Goal: Task Accomplishment & Management: Use online tool/utility

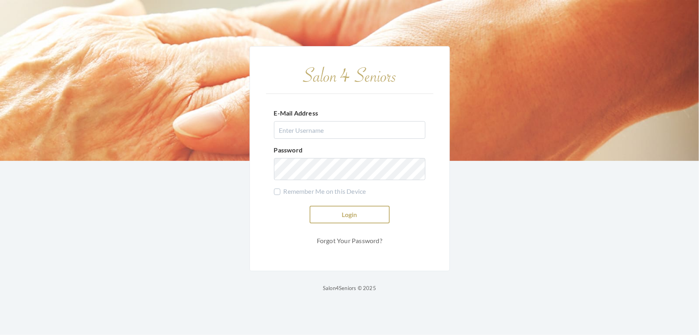
type input "shemekastephens@gmail.com"
click at [350, 212] on button "Login" at bounding box center [350, 215] width 80 height 18
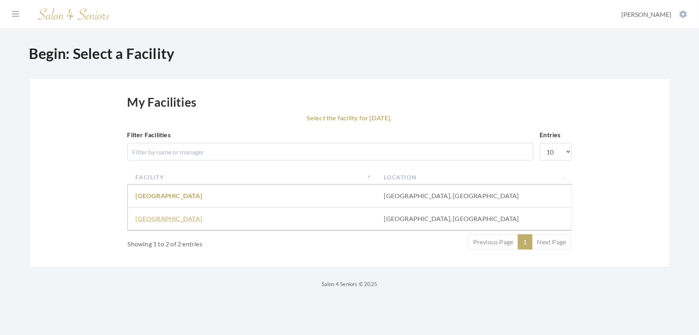
click at [158, 222] on link "Fair Haven" at bounding box center [169, 218] width 67 height 8
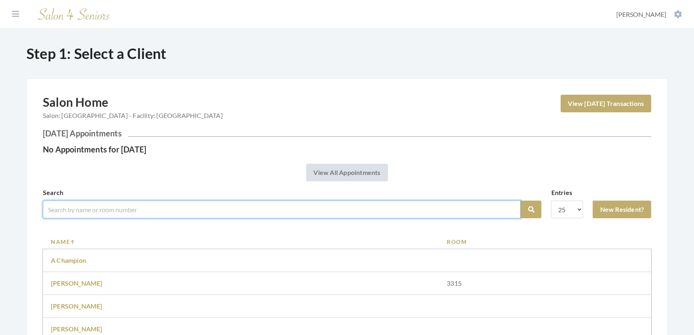
click at [156, 218] on input "search" at bounding box center [282, 209] width 478 height 18
click at [207, 218] on input "search" at bounding box center [282, 209] width 478 height 18
click at [84, 215] on input "search" at bounding box center [282, 209] width 478 height 18
type input "[PERSON_NAME]"
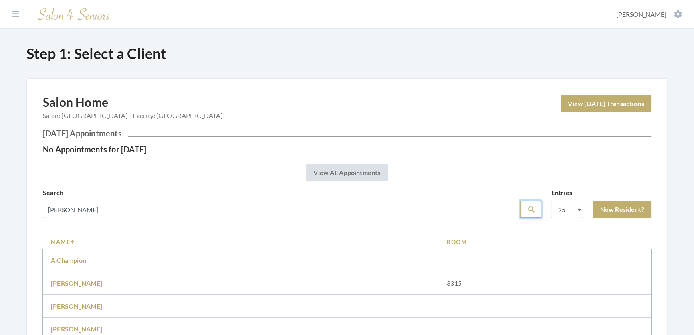
click at [528, 212] on icon "submit" at bounding box center [531, 209] width 6 height 6
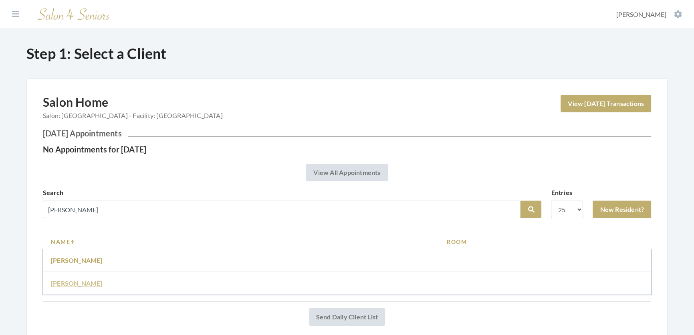
click at [80, 286] on link "[PERSON_NAME]" at bounding box center [77, 283] width 52 height 8
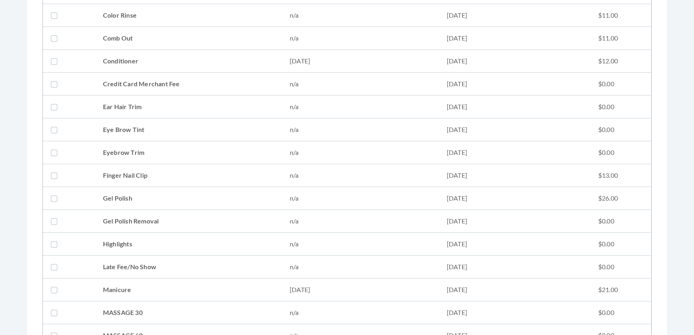
scroll to position [473, 0]
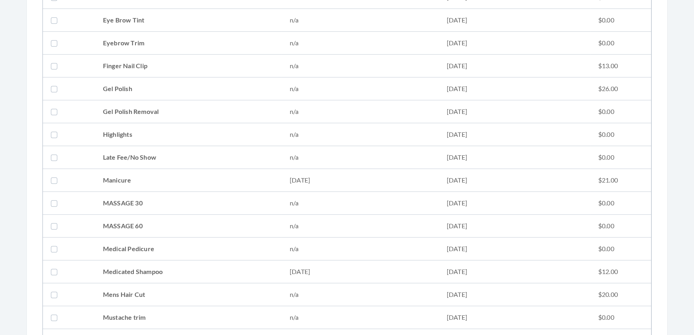
click at [128, 270] on td "Medicated Shampoo" at bounding box center [188, 271] width 187 height 23
checkbox input "true"
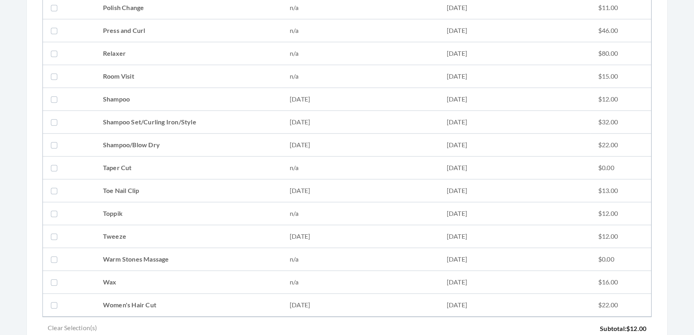
click at [140, 117] on td "Shampoo Set/Curling Iron/Style" at bounding box center [188, 122] width 187 height 23
checkbox input "true"
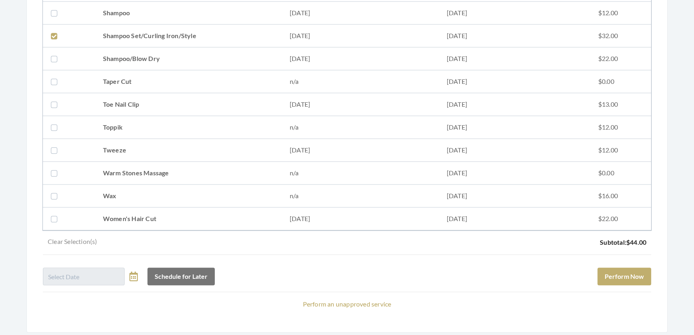
scroll to position [1076, 0]
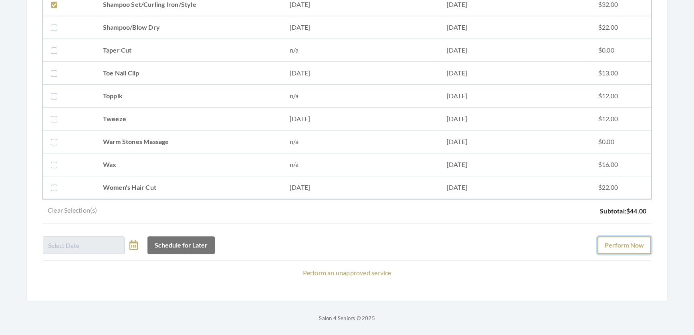
click at [607, 236] on button "Perform Now" at bounding box center [624, 245] width 54 height 18
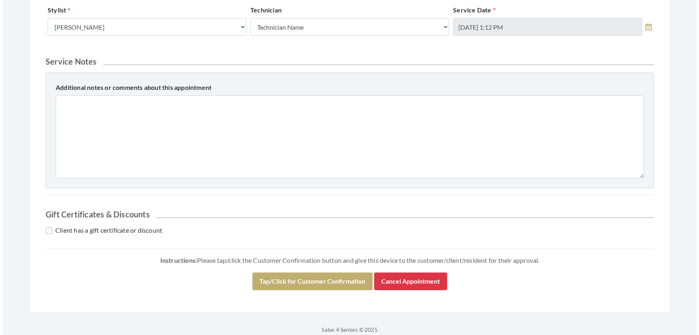
scroll to position [364, 0]
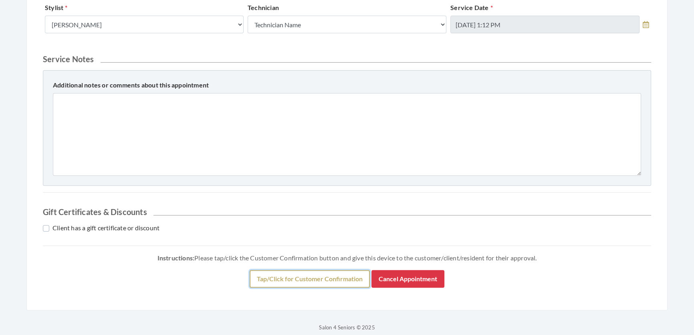
click at [273, 287] on button "Tap/Click for Customer Confirmation" at bounding box center [310, 279] width 120 height 18
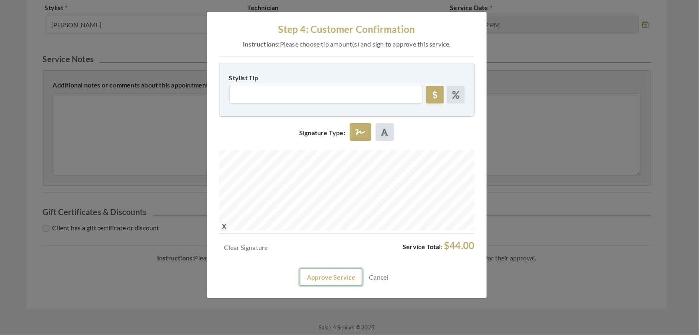
click at [301, 286] on button "Approve Service" at bounding box center [331, 277] width 63 height 18
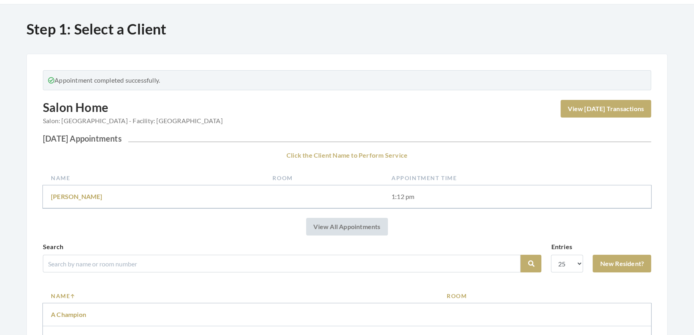
scroll to position [36, 0]
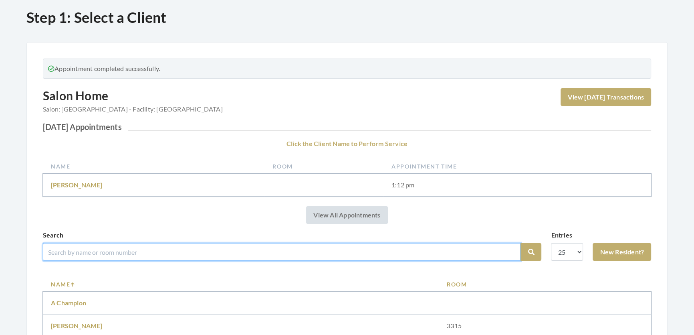
click at [181, 260] on input "search" at bounding box center [282, 252] width 478 height 18
type input "lily sawada"
click at [520, 243] on button "Search" at bounding box center [530, 252] width 21 height 18
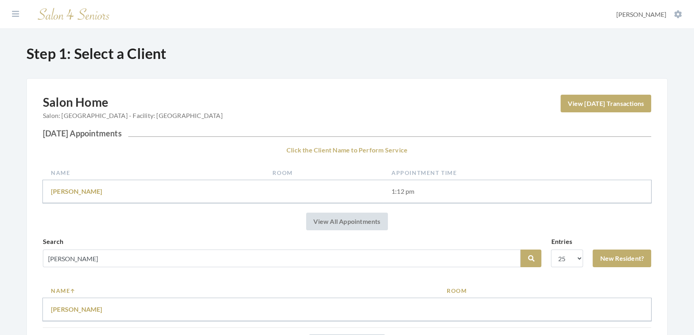
scroll to position [93, 0]
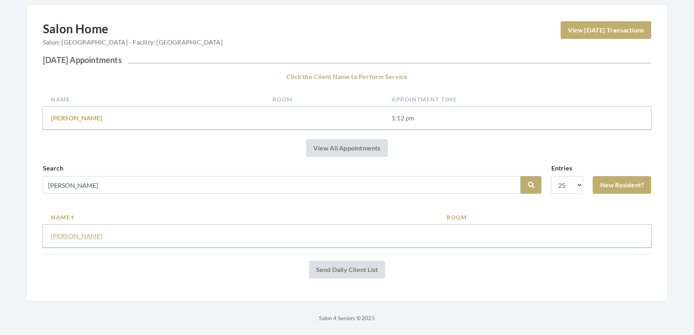
click at [74, 232] on link "Lily sawanda" at bounding box center [77, 236] width 52 height 8
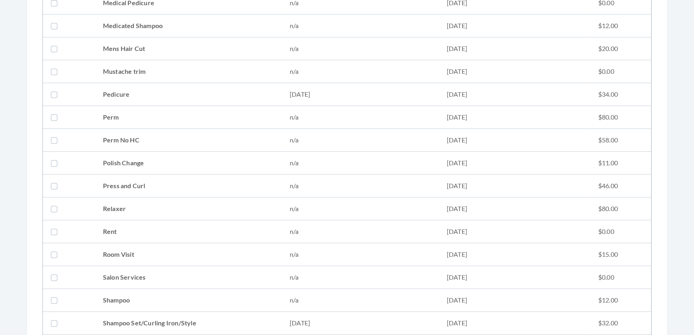
scroll to position [801, 0]
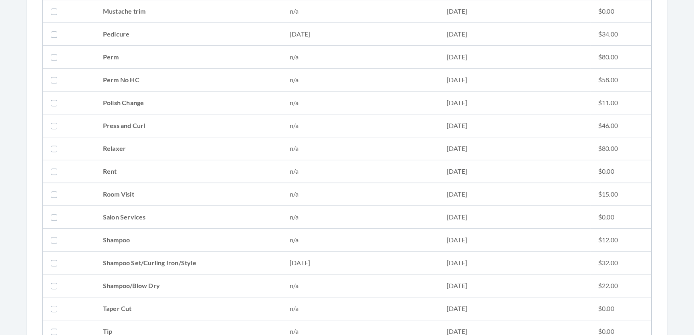
click at [82, 255] on td at bounding box center [69, 262] width 52 height 23
checkbox input "true"
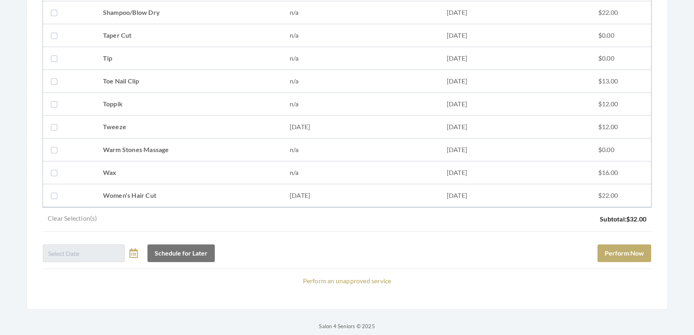
scroll to position [1093, 0]
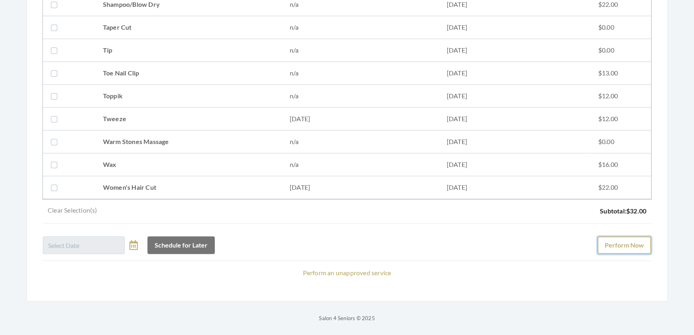
click at [619, 243] on button "Perform Now" at bounding box center [624, 245] width 54 height 18
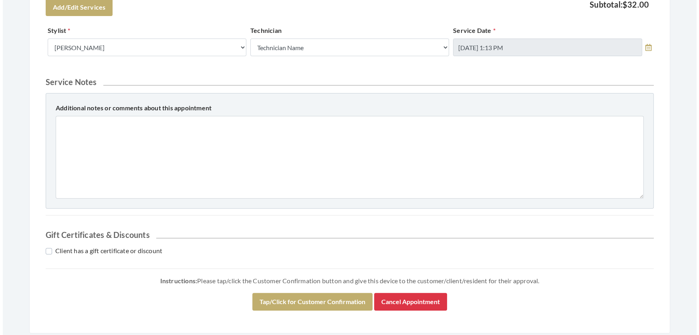
scroll to position [343, 0]
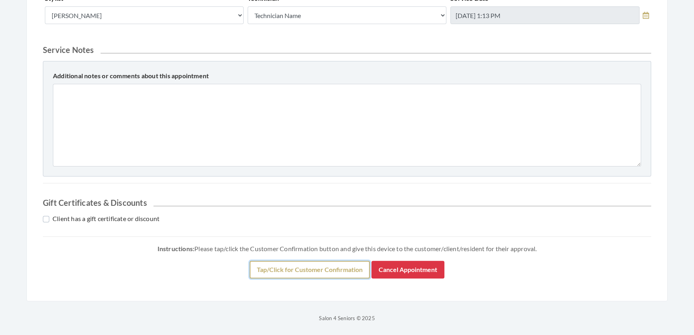
click at [278, 268] on button "Tap/Click for Customer Confirmation" at bounding box center [310, 269] width 120 height 18
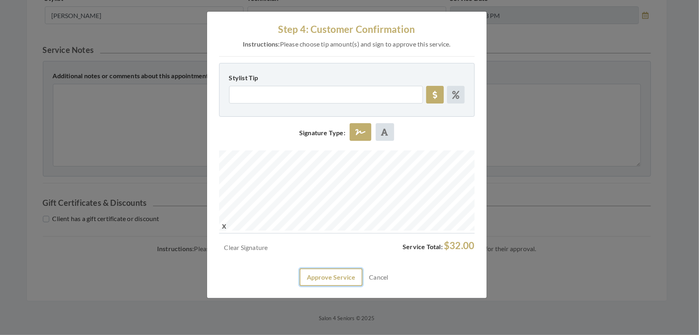
click at [311, 286] on button "Approve Service" at bounding box center [331, 277] width 63 height 18
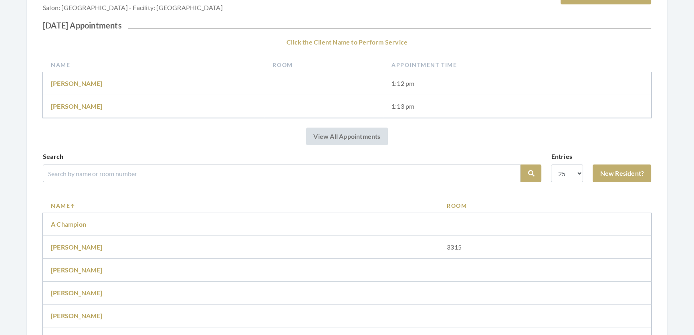
scroll to position [73, 0]
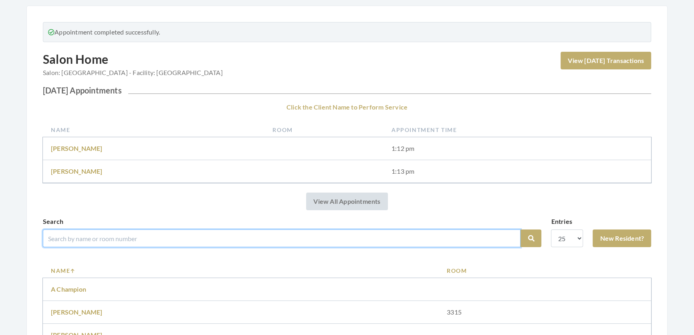
click at [268, 247] on input "search" at bounding box center [282, 238] width 478 height 18
type input "alice dunlap"
click at [520, 229] on button "Search" at bounding box center [530, 238] width 21 height 18
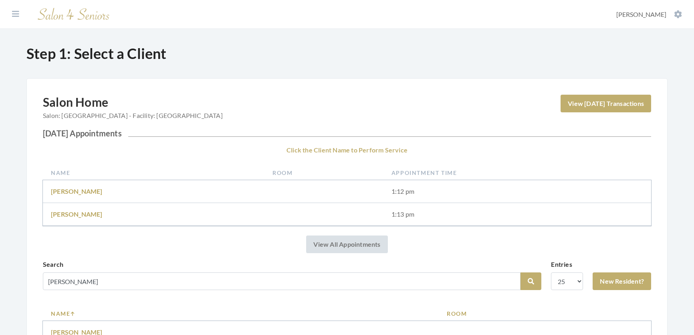
scroll to position [182, 0]
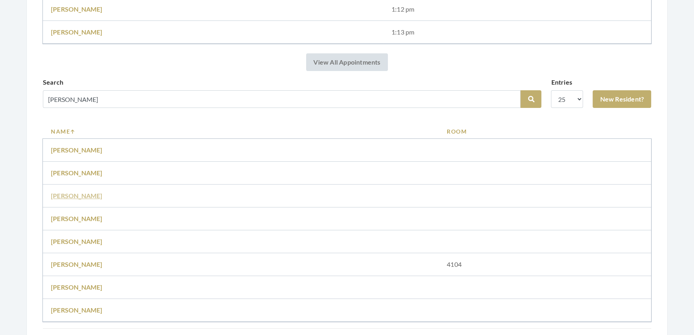
click at [69, 199] on link "[PERSON_NAME]" at bounding box center [77, 196] width 52 height 8
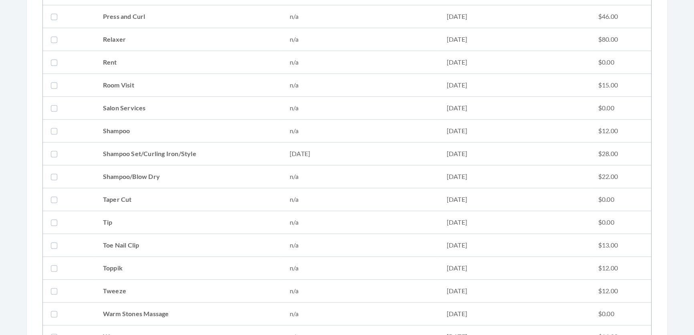
click at [77, 153] on td at bounding box center [69, 153] width 52 height 23
checkbox input "true"
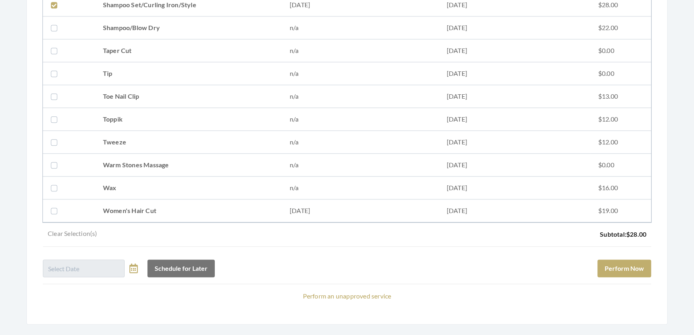
scroll to position [1093, 0]
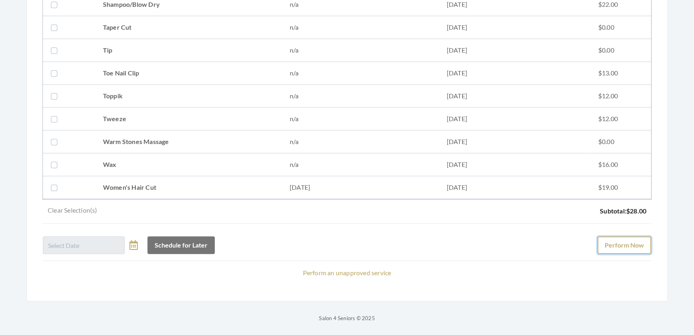
click at [611, 236] on button "Perform Now" at bounding box center [624, 245] width 54 height 18
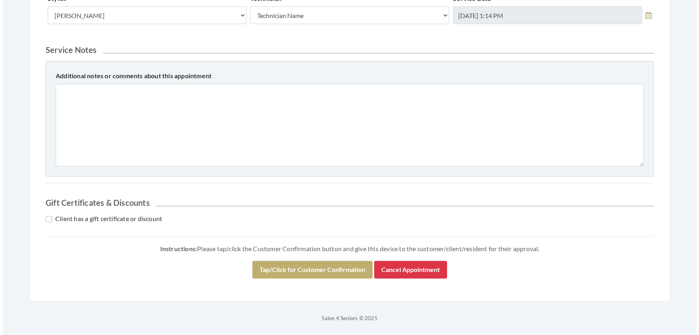
scroll to position [328, 0]
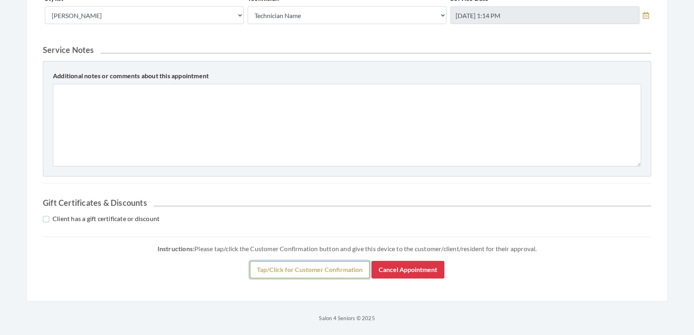
click at [308, 278] on button "Tap/Click for Customer Confirmation" at bounding box center [310, 269] width 120 height 18
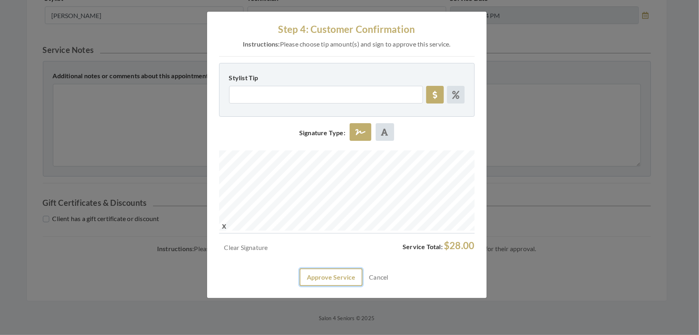
click at [305, 286] on button "Approve Service" at bounding box center [331, 277] width 63 height 18
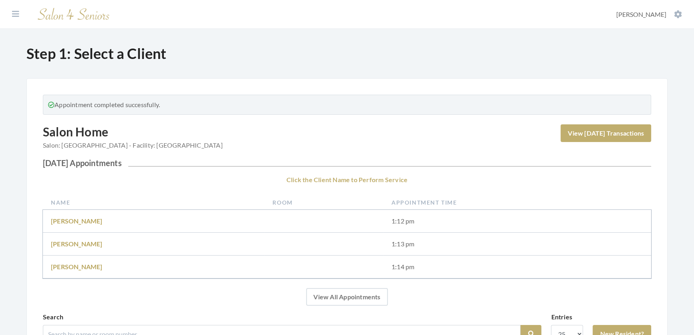
scroll to position [145, 0]
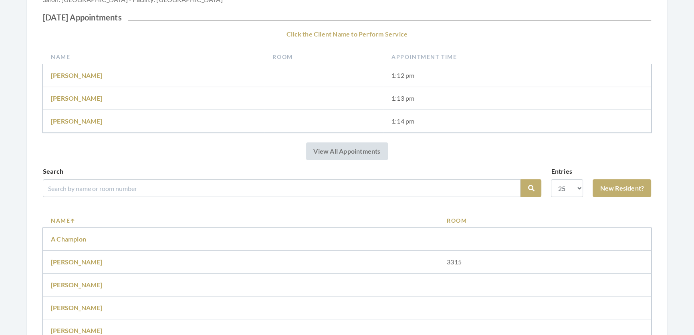
click at [107, 184] on div "Search" at bounding box center [282, 181] width 478 height 30
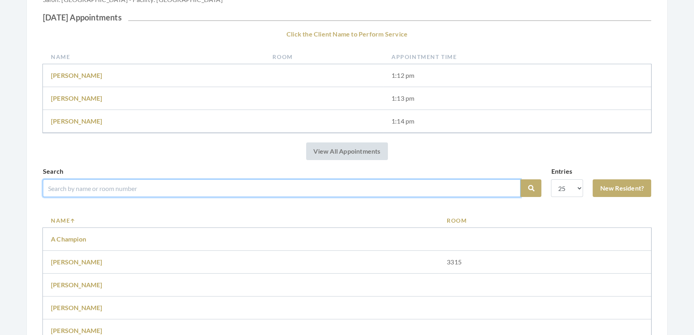
click at [109, 190] on input "search" at bounding box center [282, 188] width 478 height 18
type input "[PERSON_NAME]"
click at [520, 179] on button "Search" at bounding box center [530, 188] width 21 height 18
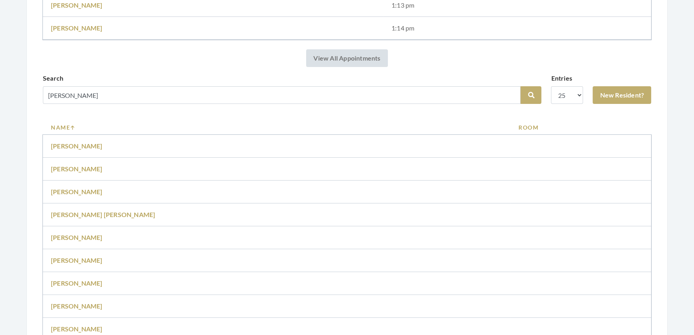
scroll to position [109, 0]
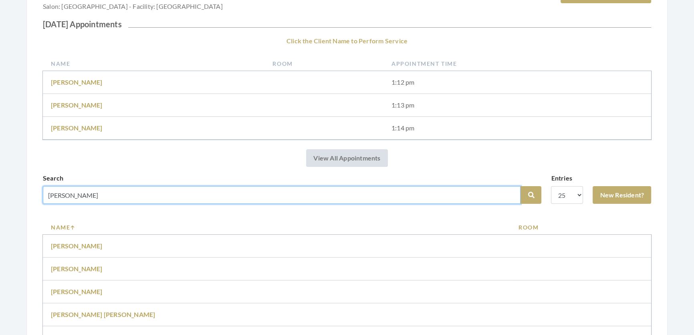
drag, startPoint x: 64, startPoint y: 206, endPoint x: 42, endPoint y: 206, distance: 22.0
click at [66, 204] on input "mary rush" at bounding box center [282, 195] width 478 height 18
drag, startPoint x: 66, startPoint y: 209, endPoint x: 23, endPoint y: 206, distance: 43.0
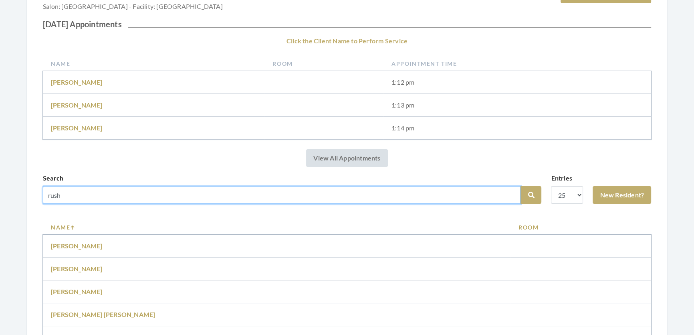
type input "rush"
click at [520, 186] on button "Search" at bounding box center [530, 195] width 21 height 18
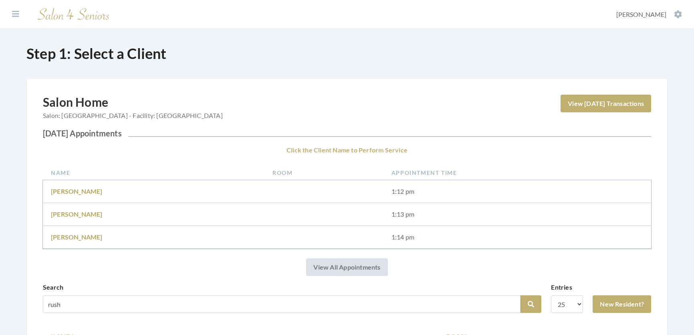
scroll to position [161, 0]
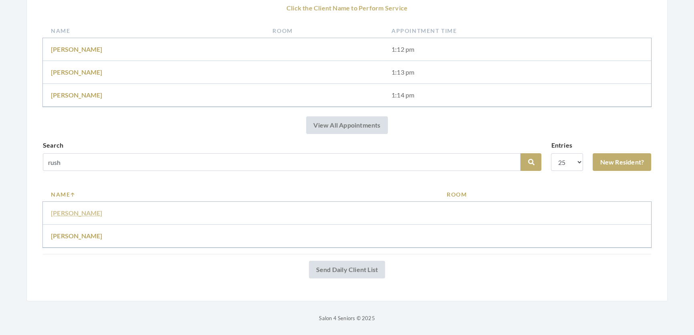
click at [66, 209] on link "Mary Rush" at bounding box center [77, 213] width 52 height 8
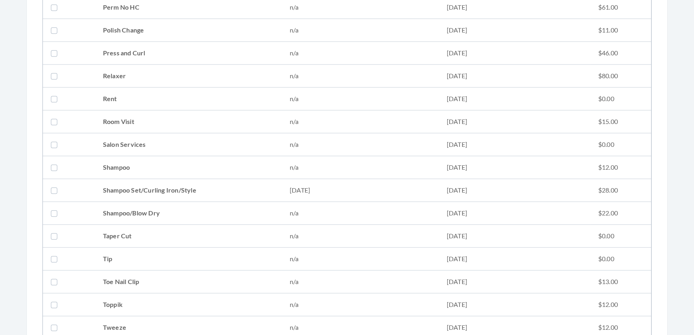
click at [89, 188] on td at bounding box center [69, 190] width 52 height 23
checkbox input "true"
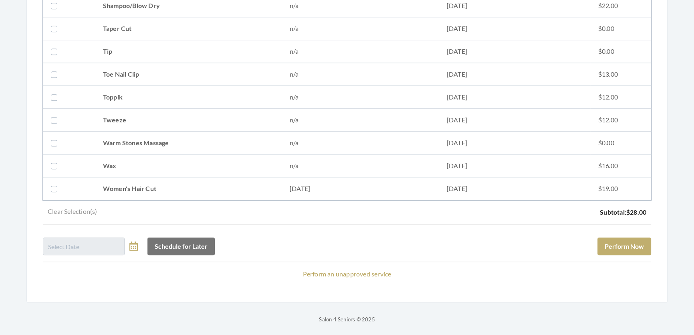
scroll to position [1093, 0]
click at [626, 236] on button "Perform Now" at bounding box center [624, 245] width 54 height 18
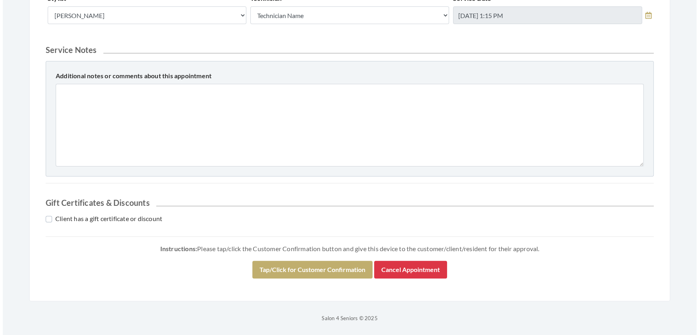
scroll to position [343, 0]
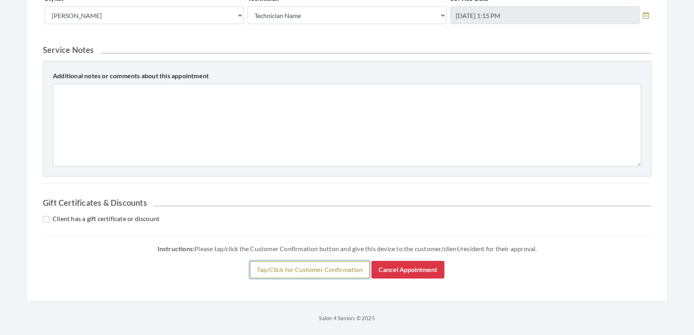
click at [345, 260] on button "Tap/Click for Customer Confirmation" at bounding box center [310, 269] width 120 height 18
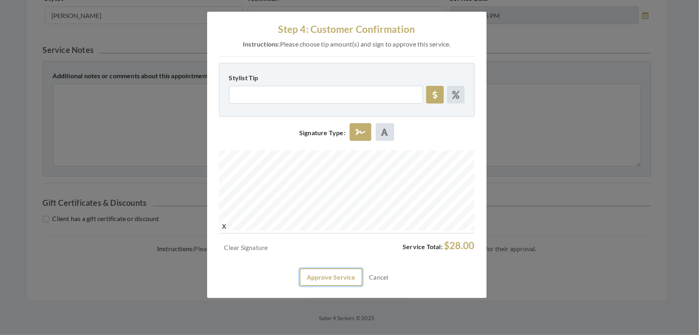
click at [323, 286] on button "Approve Service" at bounding box center [331, 277] width 63 height 18
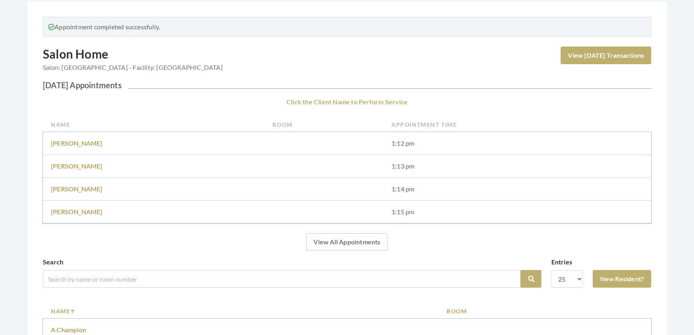
scroll to position [145, 0]
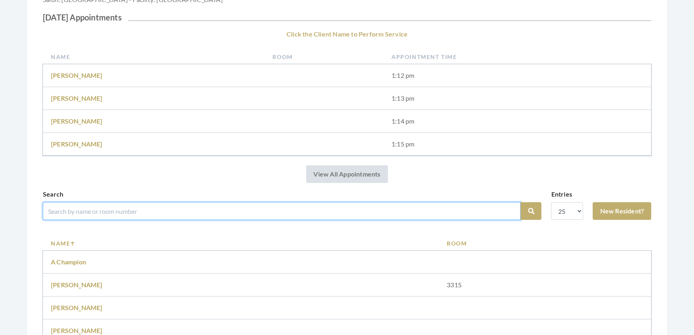
click at [199, 220] on input "search" at bounding box center [282, 211] width 478 height 18
type input "bobbie"
click at [520, 202] on button "Search" at bounding box center [530, 211] width 21 height 18
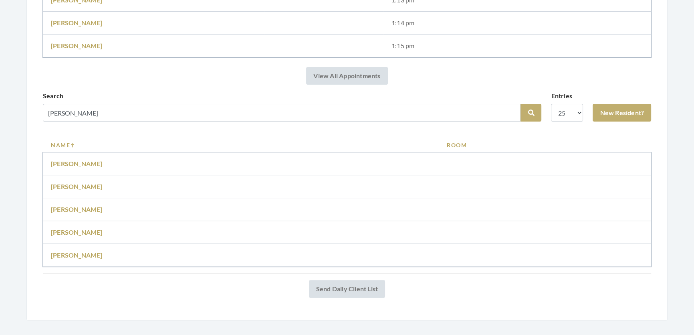
scroll to position [252, 0]
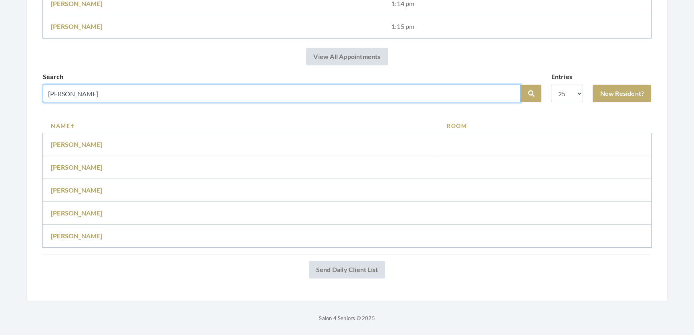
click at [83, 85] on input "[PERSON_NAME]" at bounding box center [282, 94] width 478 height 18
type input "bobby"
click at [520, 85] on button "Search" at bounding box center [530, 94] width 21 height 18
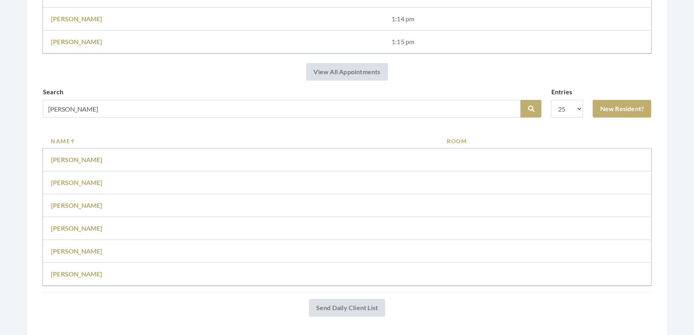
scroll to position [275, 0]
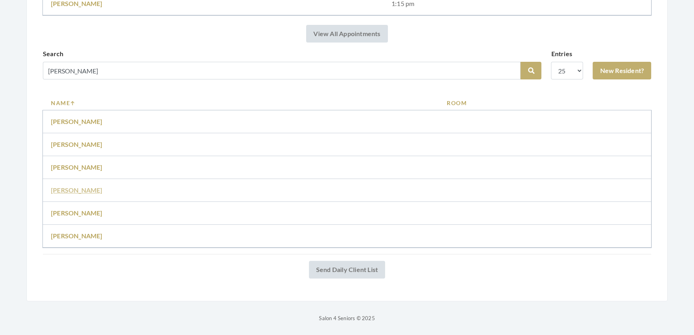
click at [70, 186] on link "[PERSON_NAME]" at bounding box center [77, 190] width 52 height 8
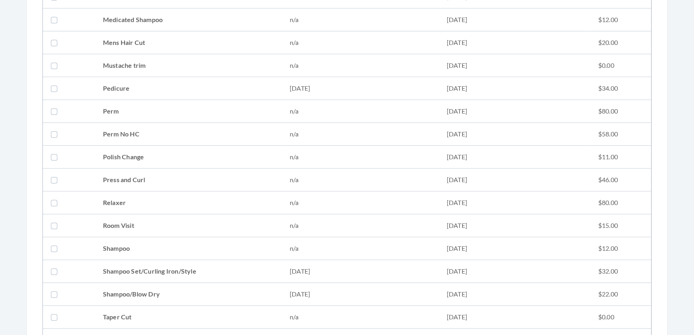
scroll to position [801, 0]
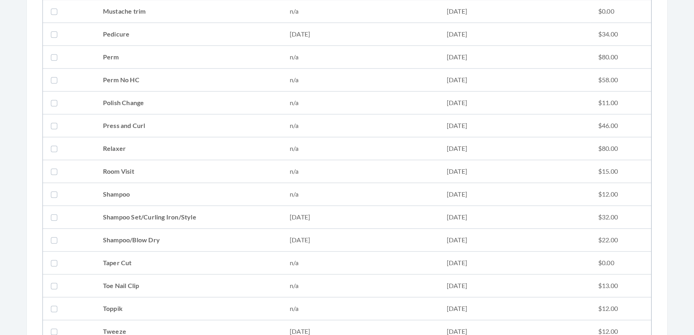
click at [160, 218] on td "Shampoo Set/Curling Iron/Style" at bounding box center [188, 217] width 187 height 23
checkbox input "true"
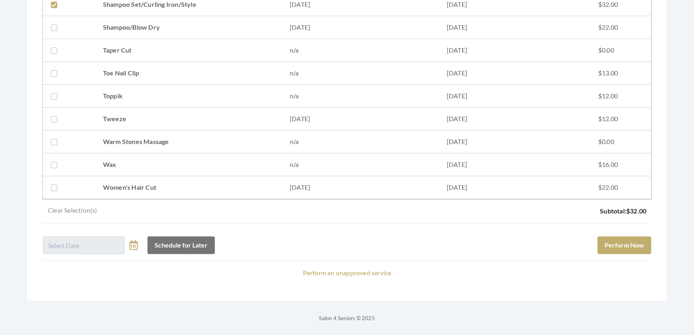
click at [155, 176] on td "Women's Hair Cut" at bounding box center [188, 187] width 187 height 23
checkbox input "true"
click at [612, 236] on button "Perform Now" at bounding box center [624, 245] width 54 height 18
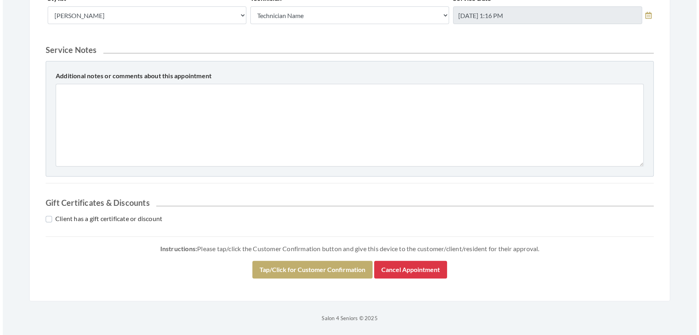
scroll to position [364, 0]
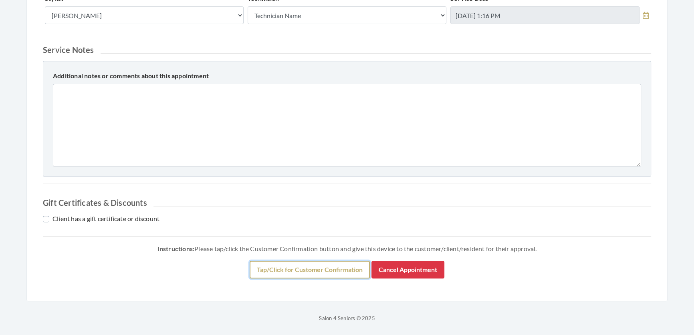
click at [337, 263] on button "Tap/Click for Customer Confirmation" at bounding box center [310, 269] width 120 height 18
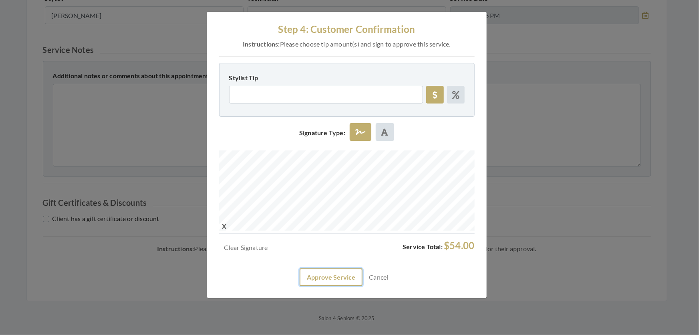
click at [326, 286] on button "Approve Service" at bounding box center [331, 277] width 63 height 18
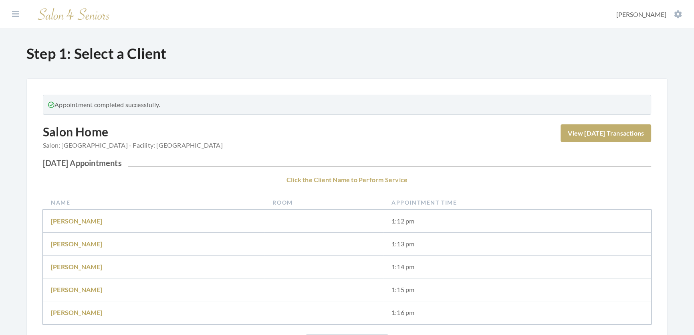
scroll to position [145, 0]
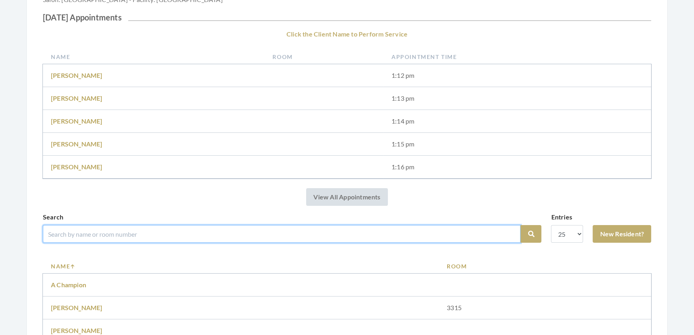
drag, startPoint x: 244, startPoint y: 244, endPoint x: 238, endPoint y: 240, distance: 6.5
click at [244, 242] on input "search" at bounding box center [282, 234] width 478 height 18
type input "[PERSON_NAME] [PERSON_NAME]"
click at [520, 225] on button "Search" at bounding box center [530, 234] width 21 height 18
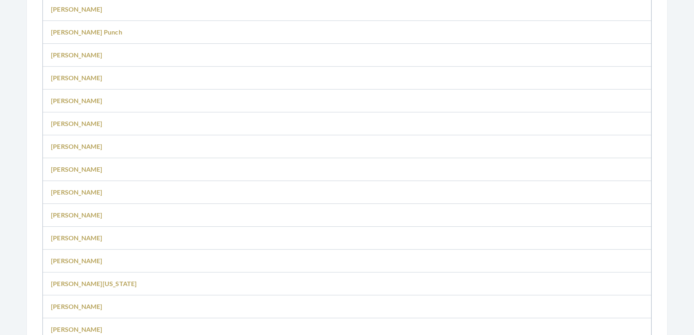
scroll to position [255, 0]
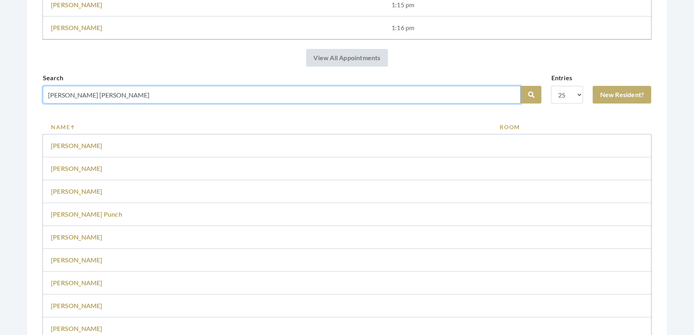
click at [102, 101] on input "[PERSON_NAME] [PERSON_NAME]" at bounding box center [282, 95] width 478 height 18
type input "[PERSON_NAME]"
click at [520, 86] on button "Search" at bounding box center [530, 95] width 21 height 18
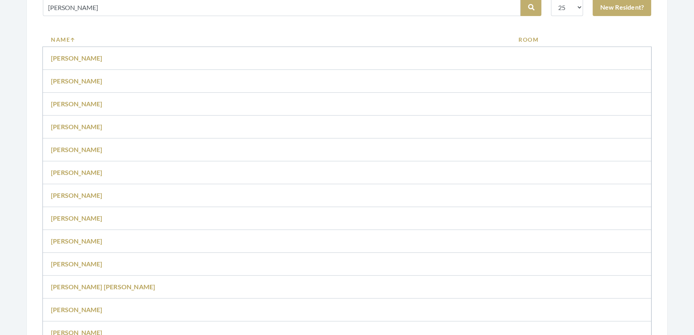
scroll to position [145, 0]
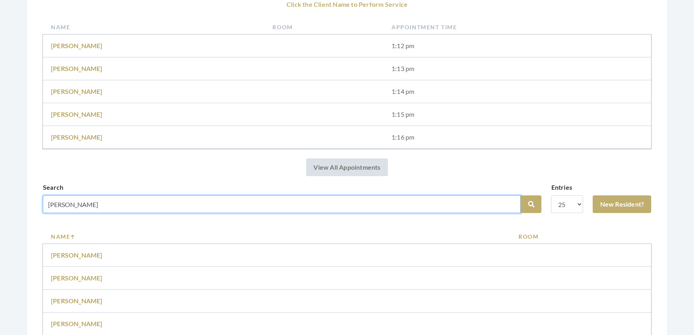
click at [77, 212] on input "[PERSON_NAME]" at bounding box center [282, 204] width 478 height 18
type input "[PERSON_NAME][DEMOGRAPHIC_DATA]"
click at [520, 195] on button "Search" at bounding box center [530, 204] width 21 height 18
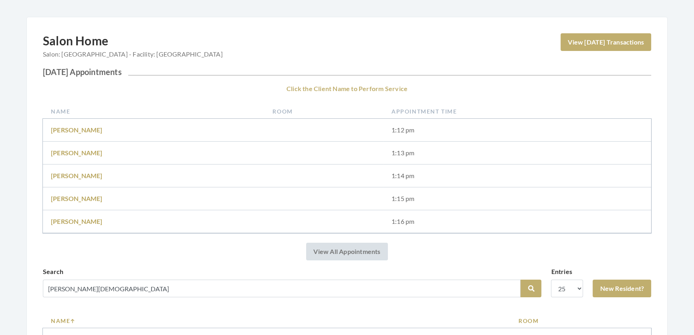
scroll to position [109, 0]
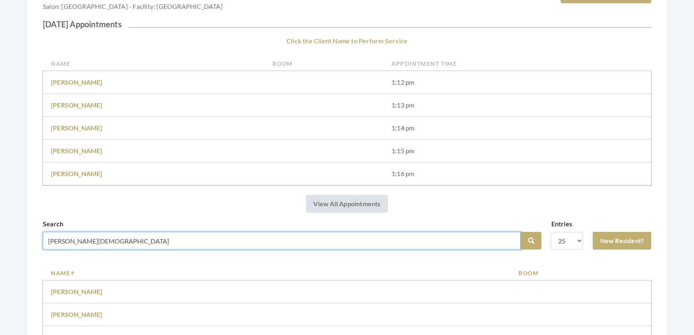
click at [86, 249] on input "mary etta ates" at bounding box center [282, 241] width 478 height 18
type input "mary ates"
click at [520, 232] on button "Search" at bounding box center [530, 241] width 21 height 18
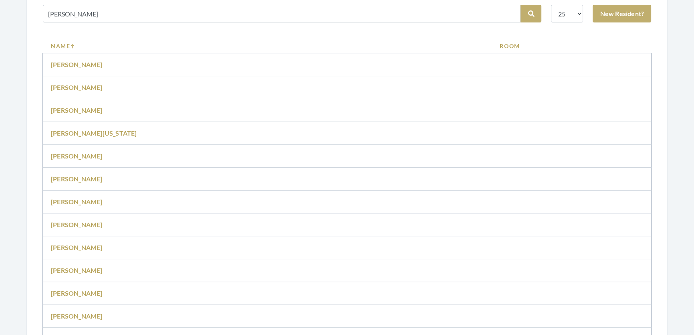
scroll to position [291, 0]
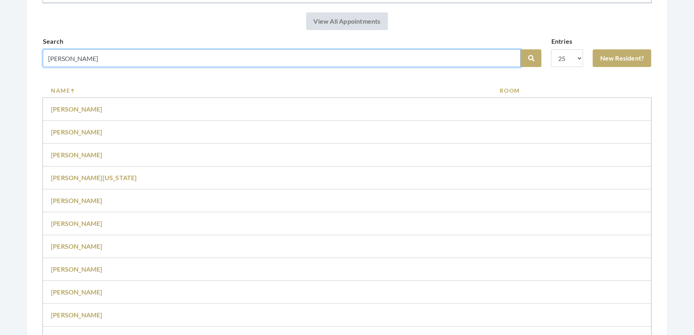
drag, startPoint x: 65, startPoint y: 71, endPoint x: 15, endPoint y: 71, distance: 50.1
click at [15, 71] on div "Step 1: Select a Client Salon Home Salon: [GEOGRAPHIC_DATA] - Facility: [GEOGRA…" at bounding box center [346, 264] width 673 height 1020
type input "ates"
click at [520, 49] on button "Search" at bounding box center [530, 58] width 21 height 18
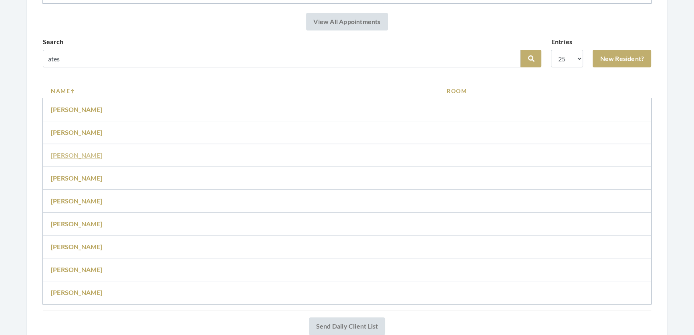
scroll to position [291, 0]
click at [79, 272] on link "[PERSON_NAME]" at bounding box center [77, 269] width 52 height 8
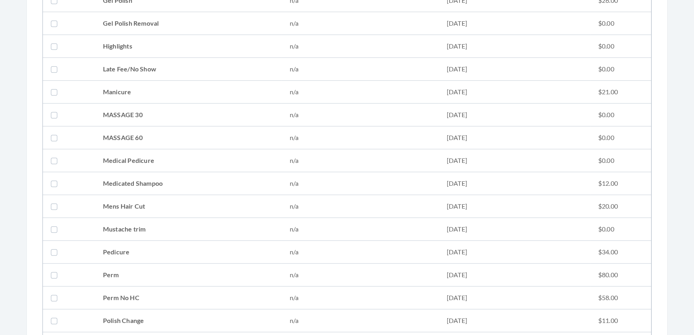
scroll to position [692, 0]
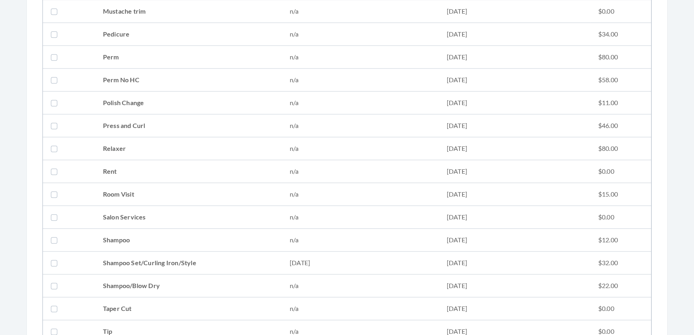
click at [202, 257] on td "Shampoo Set/Curling Iron/Style" at bounding box center [188, 262] width 187 height 23
checkbox input "true"
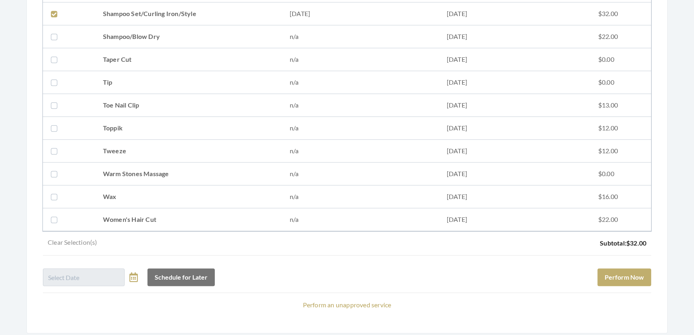
scroll to position [1093, 0]
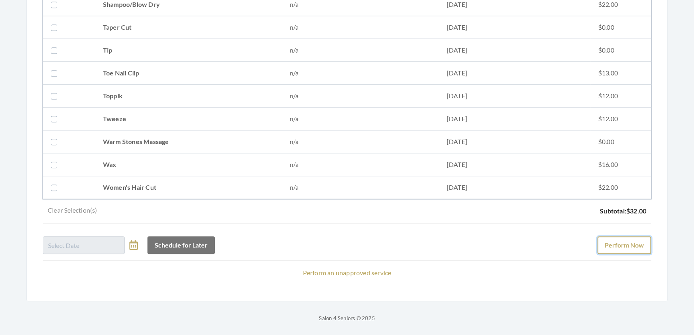
click at [632, 236] on button "Perform Now" at bounding box center [624, 245] width 54 height 18
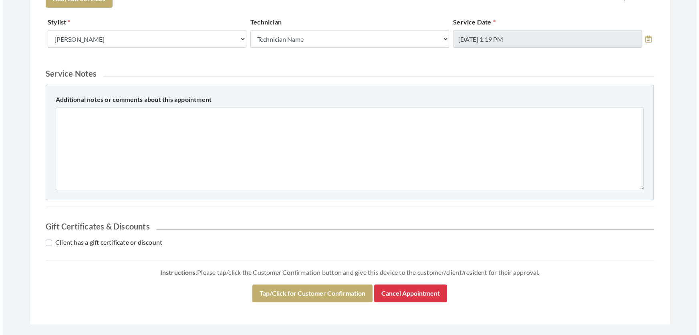
scroll to position [291, 0]
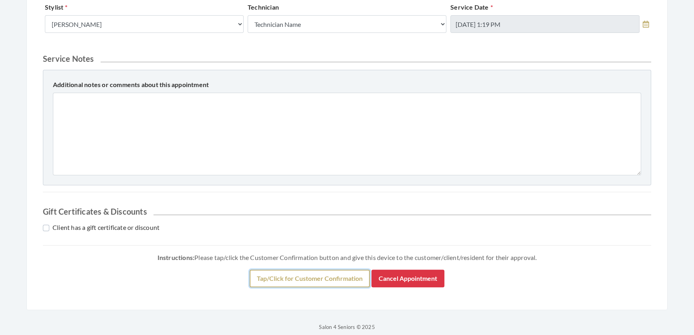
click at [350, 287] on button "Tap/Click for Customer Confirmation" at bounding box center [310, 278] width 120 height 18
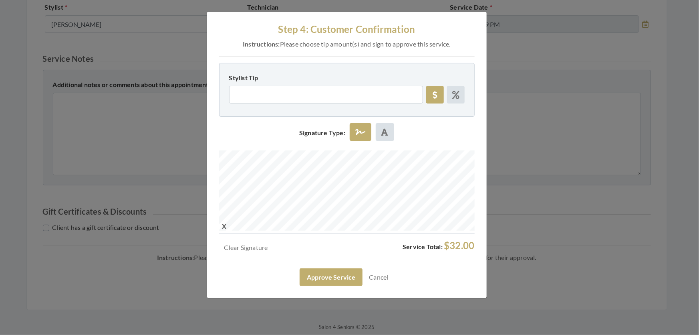
click at [524, 194] on div "Step 4: Customer Confirmation Instructions: Please choose tip amount(s) and sig…" at bounding box center [349, 167] width 699 height 335
click at [310, 286] on button "Approve Service" at bounding box center [331, 277] width 63 height 18
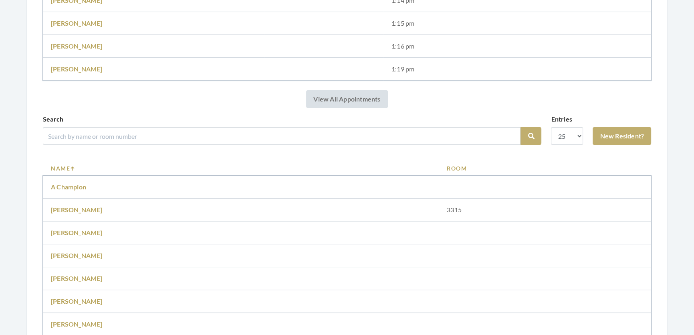
scroll to position [255, 0]
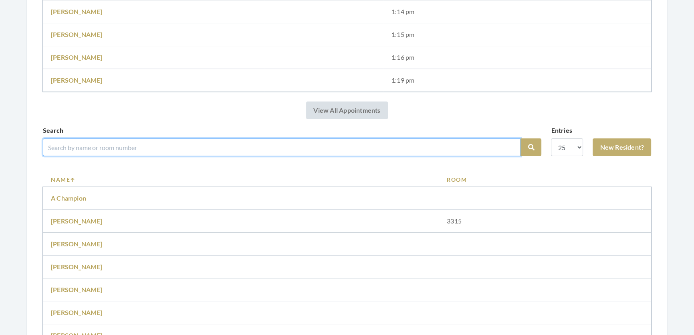
click at [445, 156] on input "search" at bounding box center [282, 147] width 478 height 18
click at [311, 151] on input "search" at bounding box center [282, 147] width 478 height 18
type input "elaine"
click at [520, 138] on button "Search" at bounding box center [530, 147] width 21 height 18
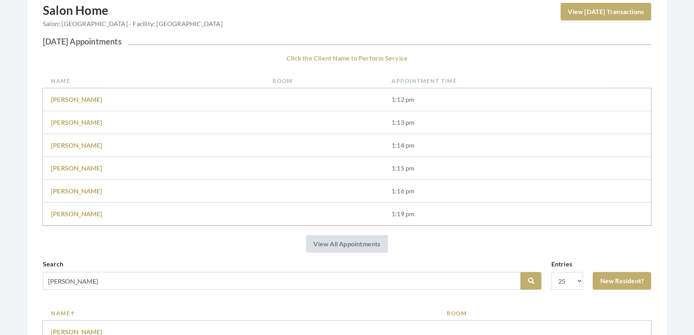
scroll to position [145, 0]
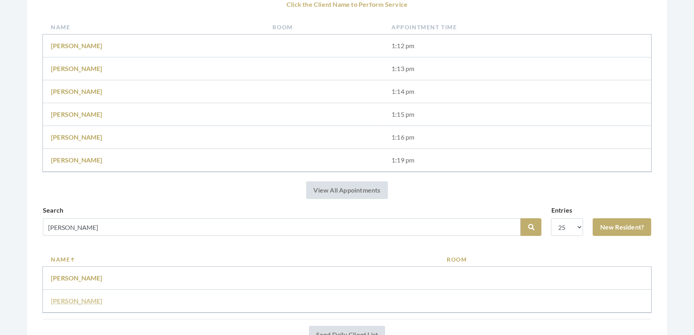
click at [77, 304] on link "Elaine Hagenbuch" at bounding box center [77, 301] width 52 height 8
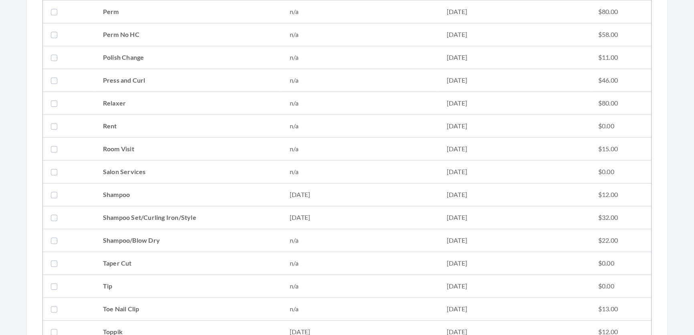
scroll to position [874, 0]
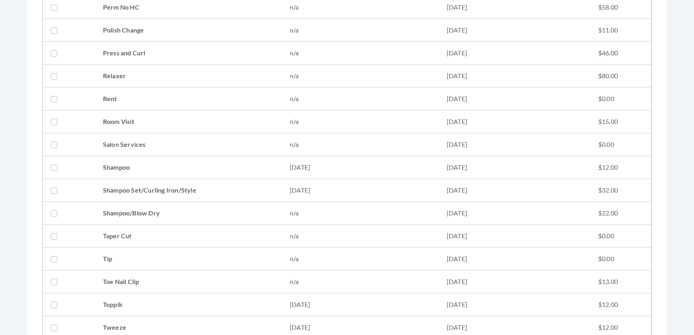
click at [144, 184] on td "Shampoo Set/Curling Iron/Style" at bounding box center [188, 190] width 187 height 23
checkbox input "true"
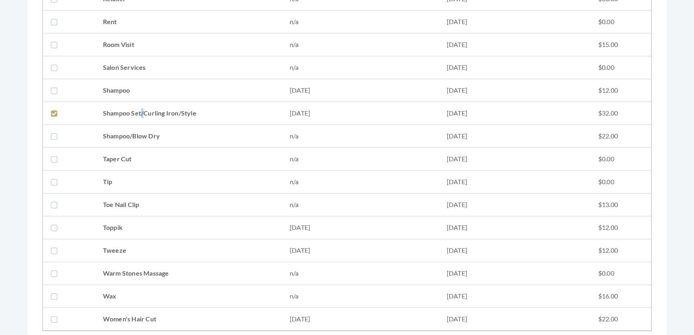
scroll to position [1093, 0]
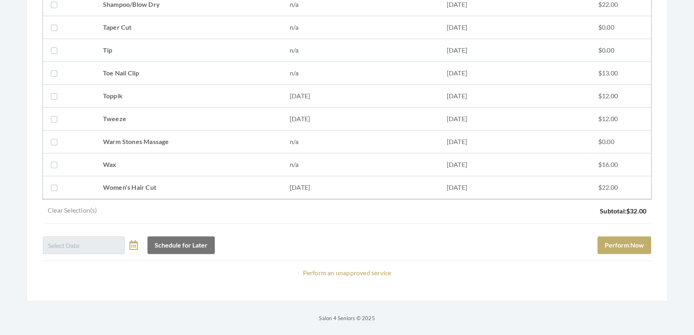
click at [159, 153] on td "Wax" at bounding box center [188, 164] width 187 height 23
click at [158, 162] on td "Wax" at bounding box center [188, 164] width 187 height 23
checkbox input "false"
drag, startPoint x: 160, startPoint y: 182, endPoint x: 316, endPoint y: 181, distance: 156.3
click at [163, 181] on td "Women's Hair Cut" at bounding box center [188, 187] width 187 height 23
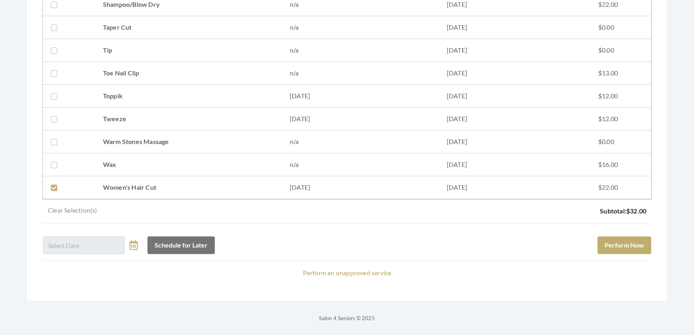
checkbox input "true"
click at [601, 236] on button "Perform Now" at bounding box center [624, 245] width 54 height 18
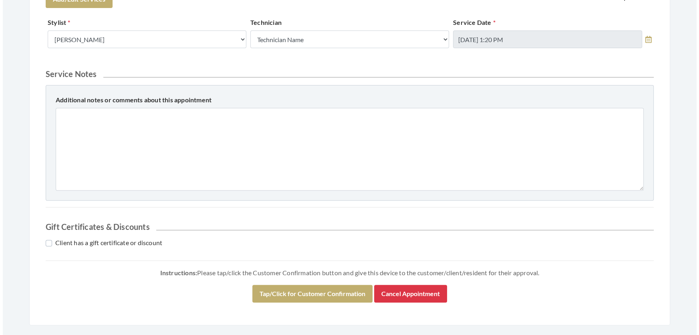
scroll to position [366, 0]
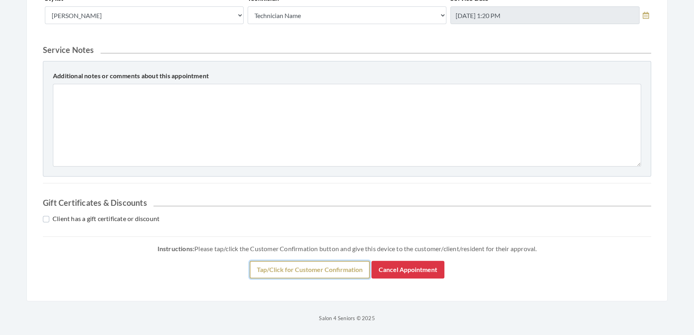
click at [261, 266] on button "Tap/Click for Customer Confirmation" at bounding box center [310, 269] width 120 height 18
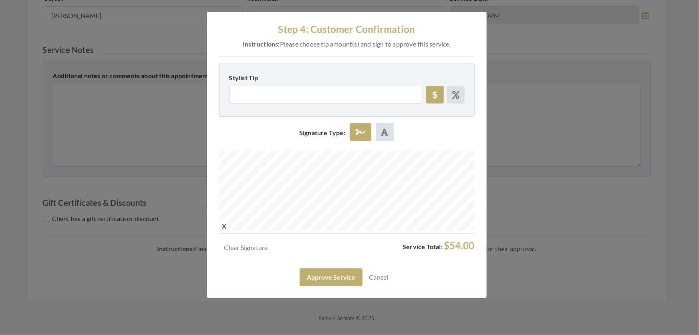
click at [489, 169] on div "Step 4: Customer Confirmation Instructions: Please choose tip amount(s) and sig…" at bounding box center [349, 167] width 699 height 335
click at [335, 286] on button "Approve Service" at bounding box center [331, 277] width 63 height 18
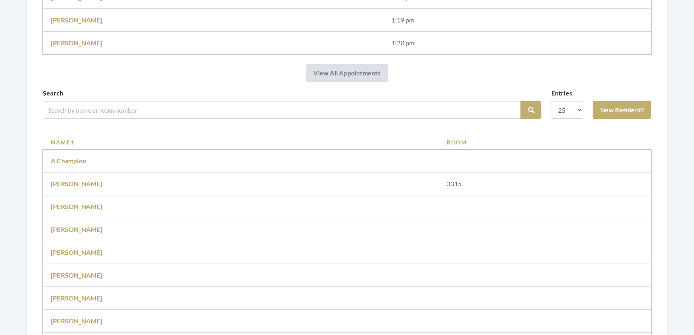
scroll to position [364, 0]
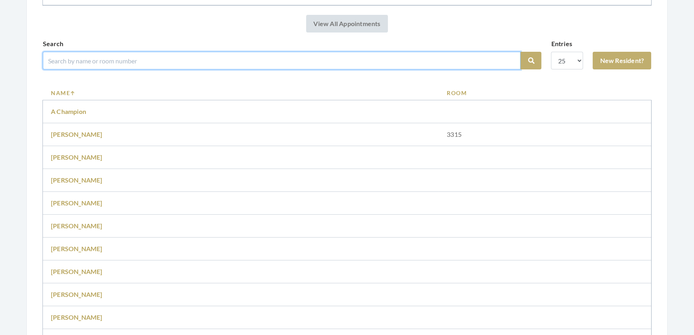
click at [133, 69] on input "search" at bounding box center [282, 61] width 478 height 18
type input "[PERSON_NAME]"
click at [520, 52] on button "Search" at bounding box center [530, 61] width 21 height 18
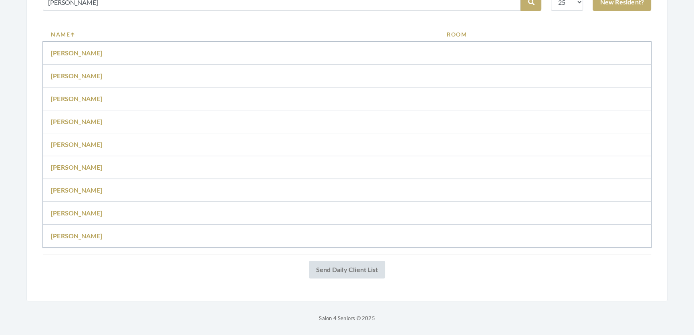
scroll to position [412, 0]
click at [73, 95] on link "[PERSON_NAME]" at bounding box center [77, 99] width 52 height 8
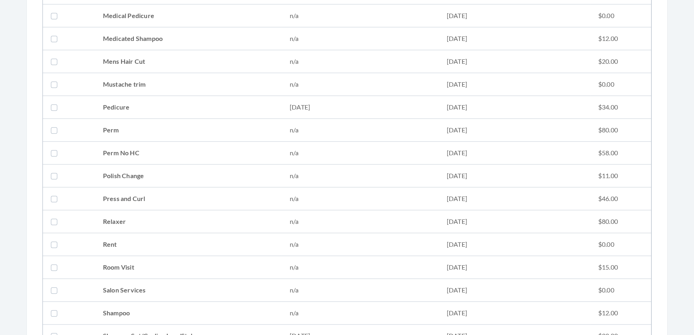
scroll to position [947, 0]
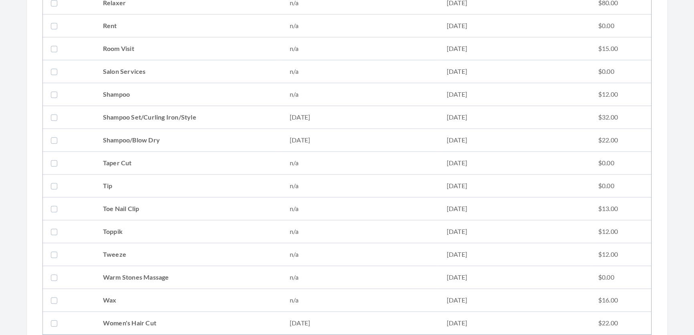
click at [104, 113] on td "Shampoo Set/Curling Iron/Style" at bounding box center [188, 117] width 187 height 23
checkbox input "true"
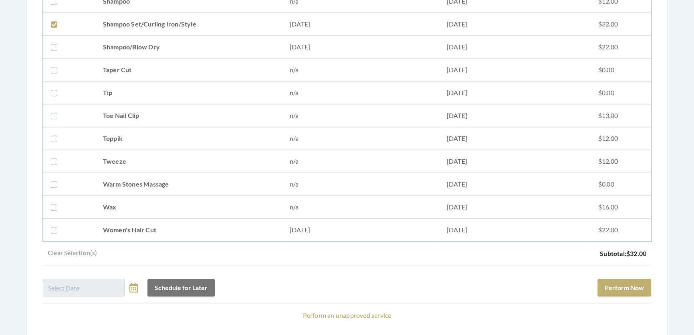
scroll to position [1093, 0]
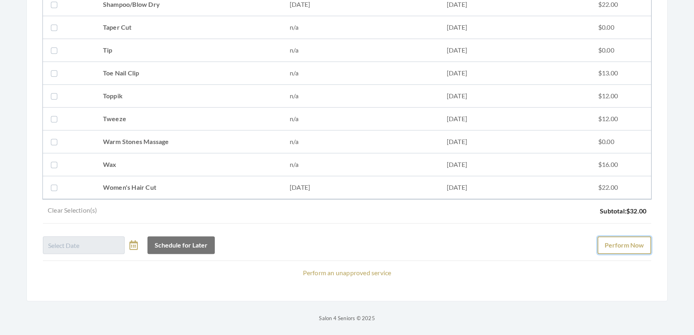
click at [611, 236] on button "Perform Now" at bounding box center [624, 245] width 54 height 18
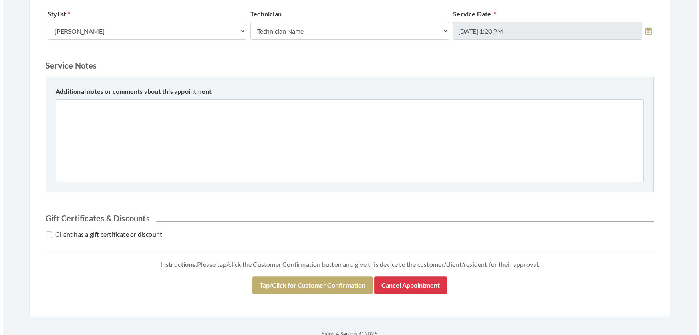
scroll to position [343, 0]
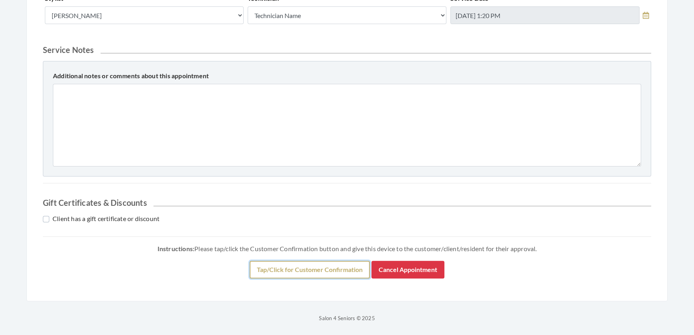
click at [307, 271] on button "Tap/Click for Customer Confirmation" at bounding box center [310, 269] width 120 height 18
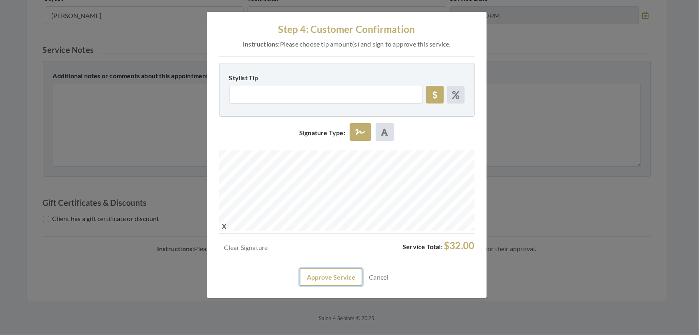
click at [317, 286] on button "Approve Service" at bounding box center [331, 277] width 63 height 18
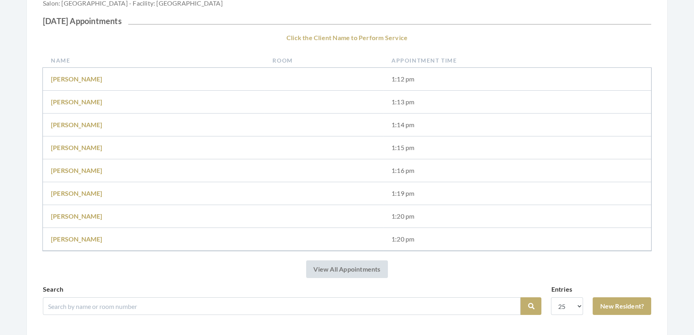
scroll to position [218, 0]
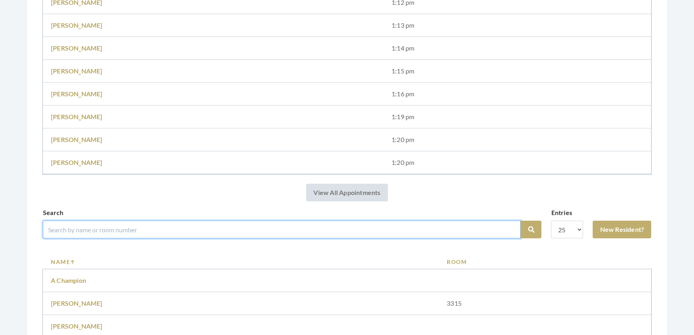
click at [234, 238] on input "search" at bounding box center [282, 229] width 478 height 18
type input "books"
click at [520, 220] on button "Search" at bounding box center [530, 229] width 21 height 18
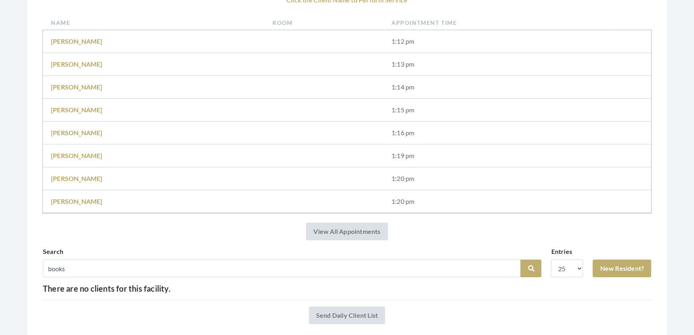
scroll to position [215, 0]
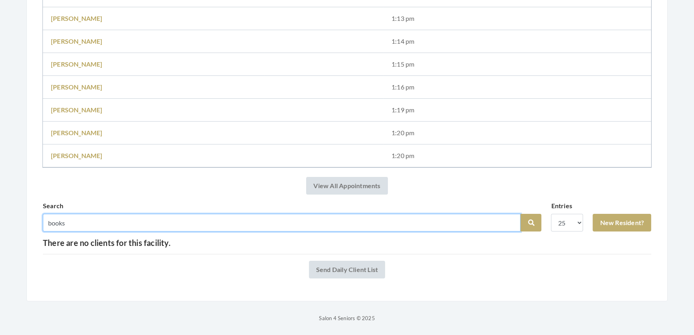
drag, startPoint x: 136, startPoint y: 206, endPoint x: 46, endPoint y: 232, distance: 94.1
click at [46, 232] on div "Salon Home Salon: [GEOGRAPHIC_DATA] - Facility: [GEOGRAPHIC_DATA] View [DATE] T…" at bounding box center [347, 88] width 608 height 379
type input "[PERSON_NAME]"
click at [520, 214] on button "Search" at bounding box center [530, 223] width 21 height 18
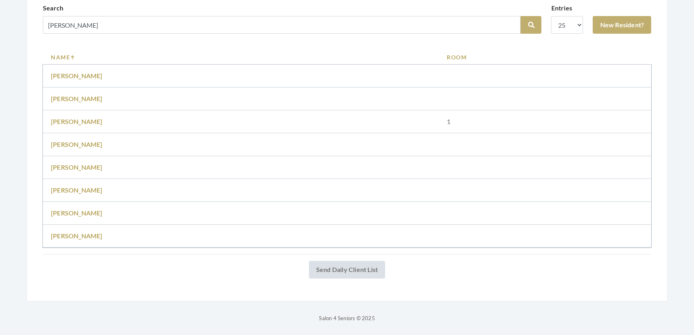
scroll to position [412, 0]
click at [83, 232] on link "[PERSON_NAME]" at bounding box center [77, 236] width 52 height 8
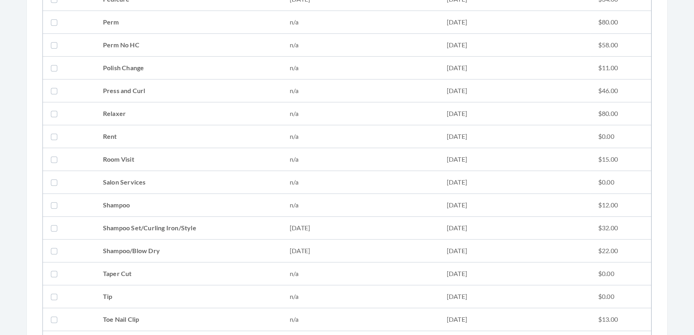
scroll to position [910, 0]
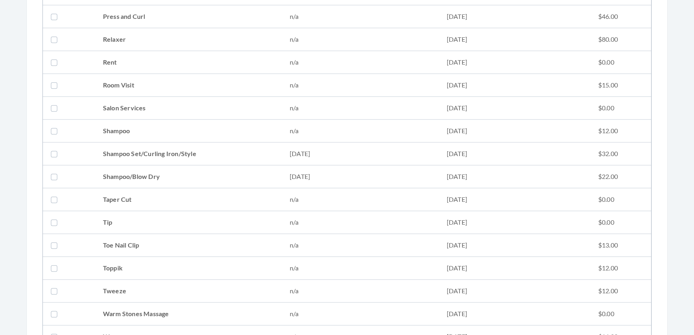
click at [135, 148] on td "Shampoo Set/Curling Iron/Style" at bounding box center [188, 153] width 187 height 23
checkbox input "true"
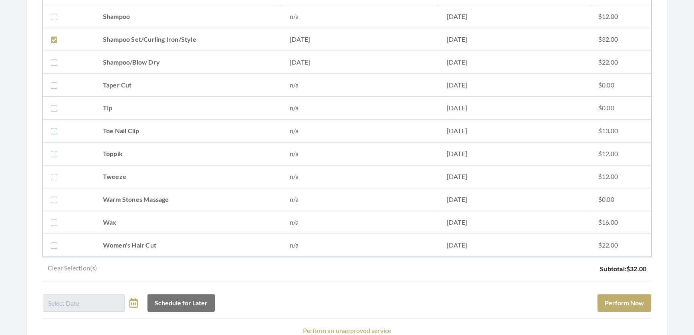
scroll to position [1093, 0]
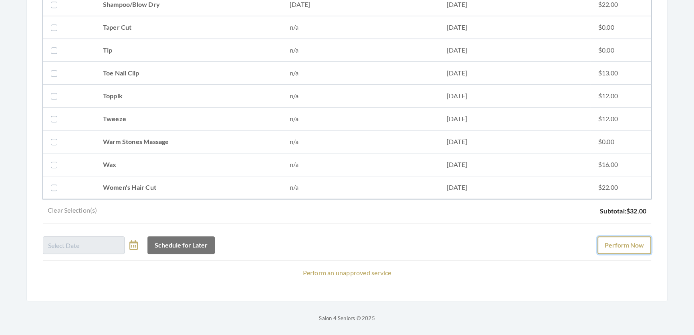
click at [607, 236] on button "Perform Now" at bounding box center [624, 245] width 54 height 18
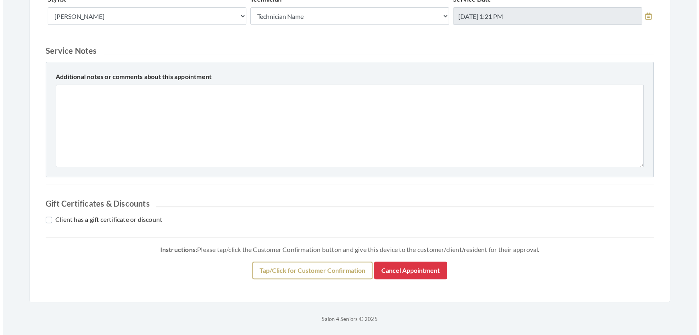
scroll to position [343, 0]
click at [270, 272] on button "Tap/Click for Customer Confirmation" at bounding box center [310, 269] width 120 height 18
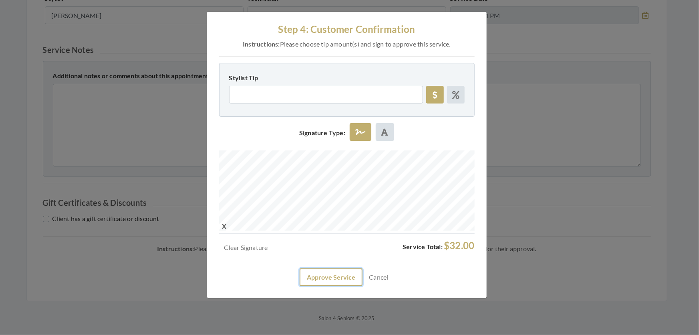
click at [323, 286] on button "Approve Service" at bounding box center [331, 277] width 63 height 18
